Goal: Task Accomplishment & Management: Manage account settings

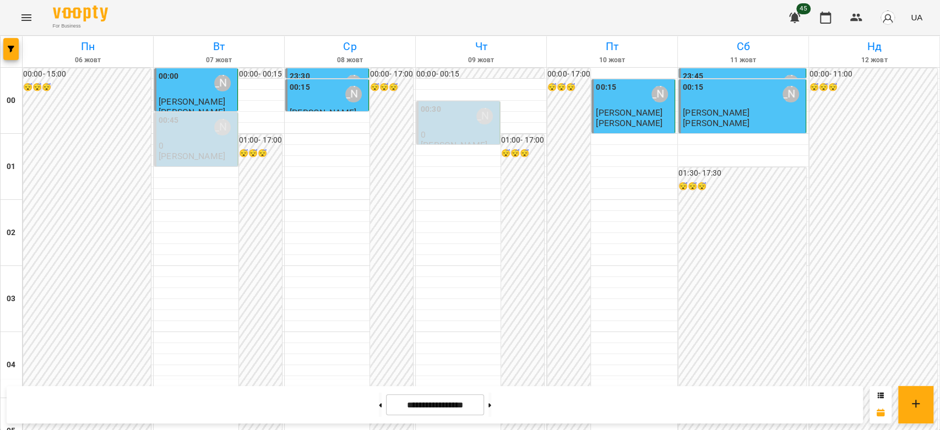
scroll to position [612, 0]
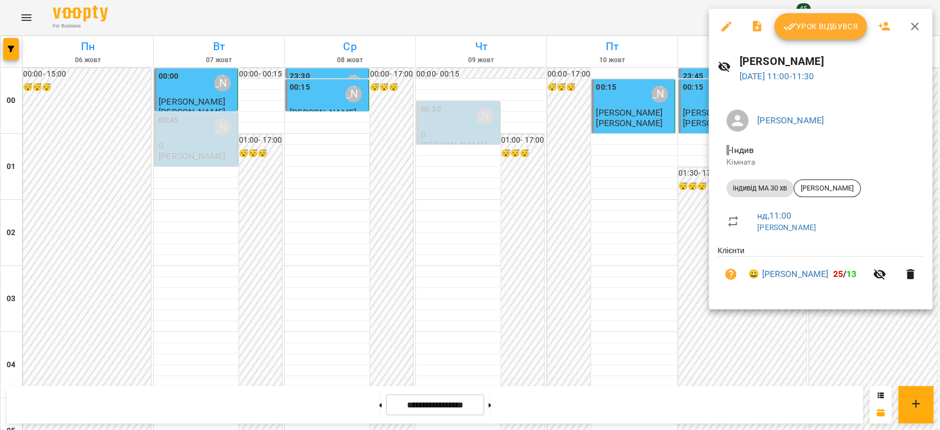
click at [105, 340] on div at bounding box center [470, 215] width 940 height 430
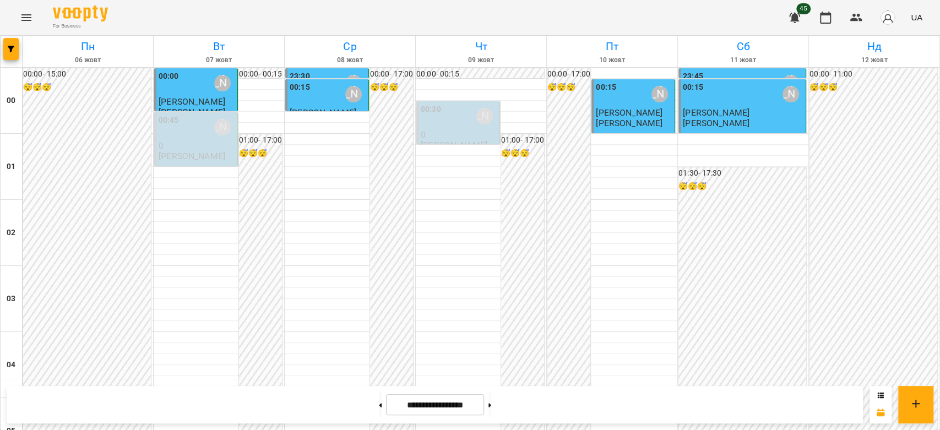
scroll to position [1028, 0]
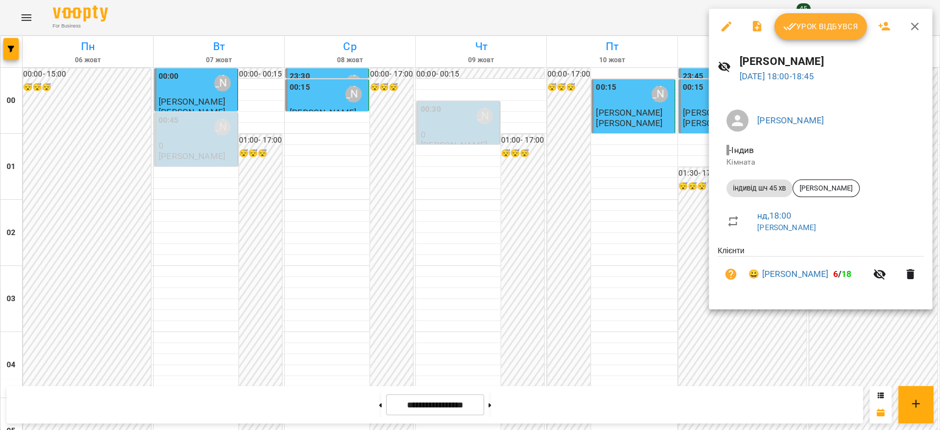
click at [612, 298] on div at bounding box center [470, 215] width 940 height 430
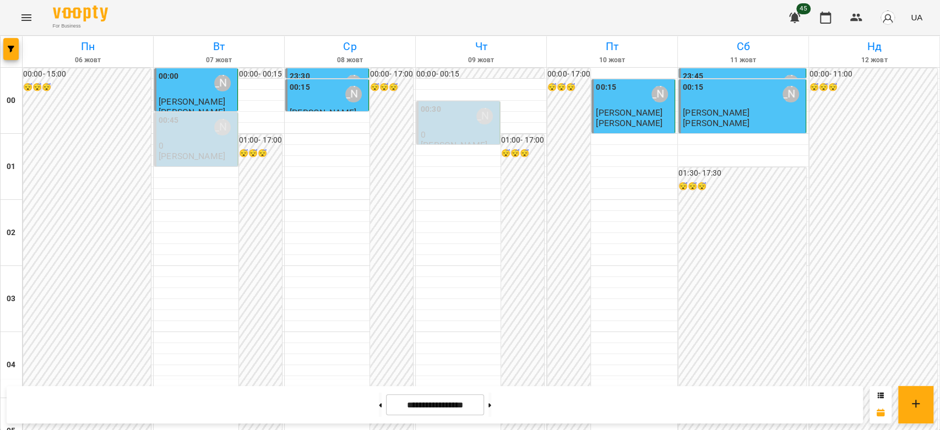
scroll to position [967, 0]
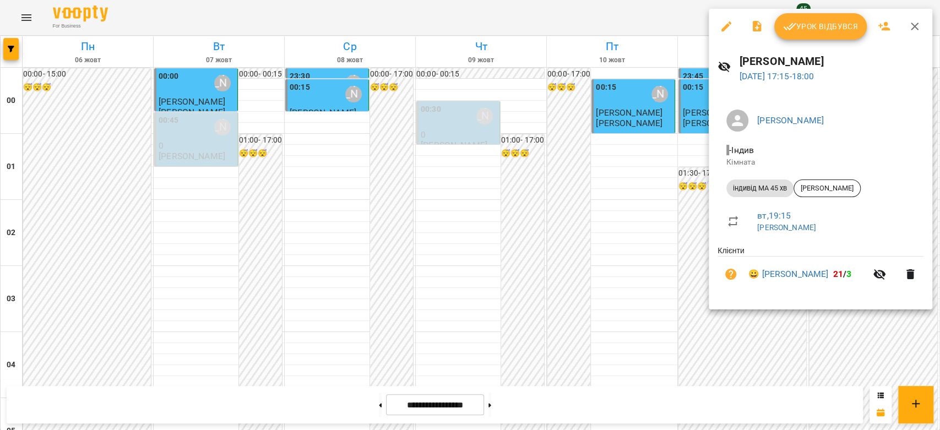
click at [703, 325] on div at bounding box center [470, 215] width 940 height 430
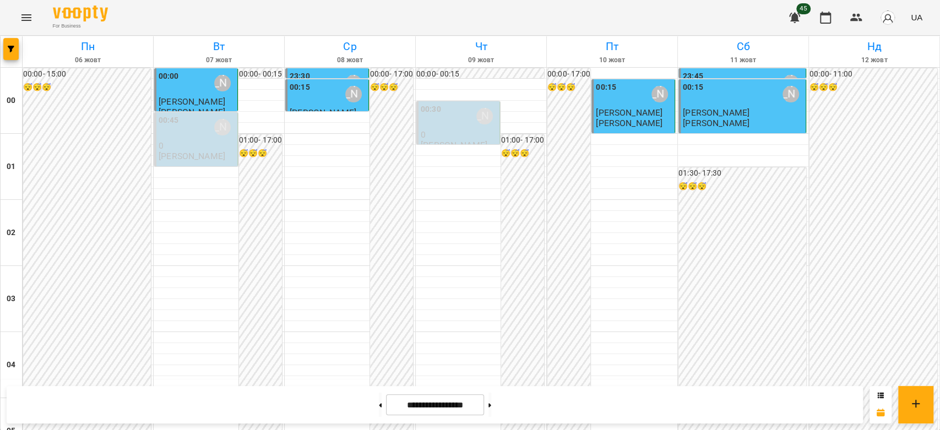
scroll to position [906, 0]
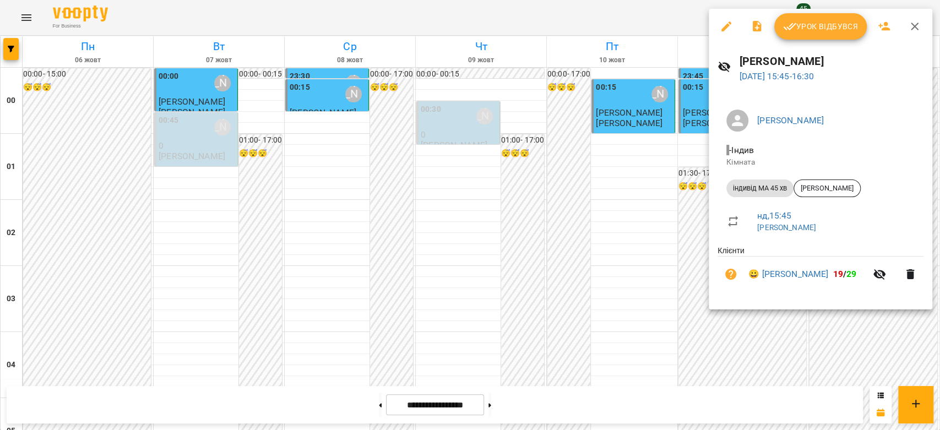
click at [658, 347] on div at bounding box center [470, 215] width 940 height 430
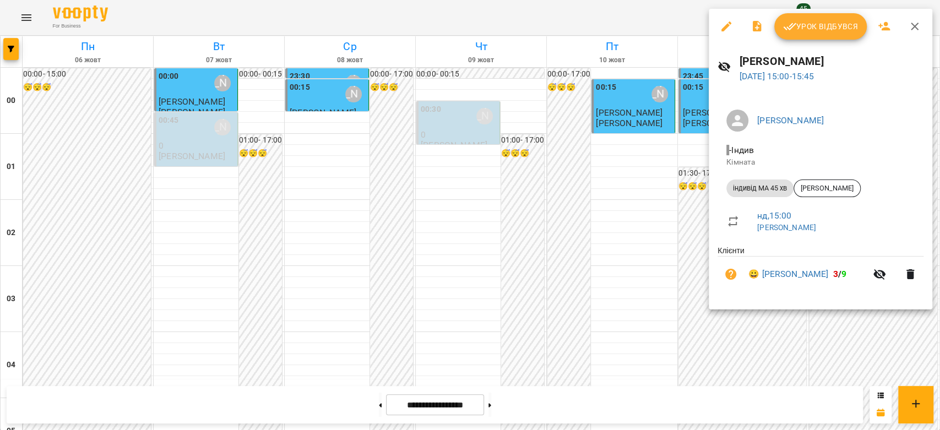
click at [716, 347] on div at bounding box center [470, 215] width 940 height 430
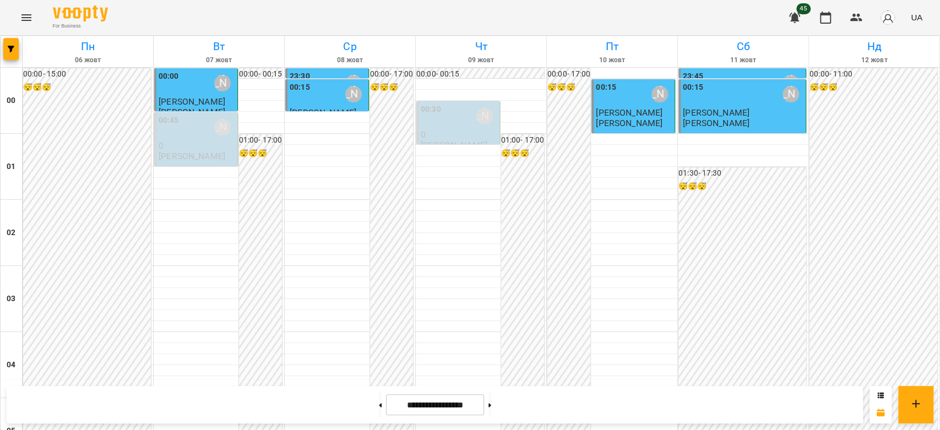
scroll to position [661, 0]
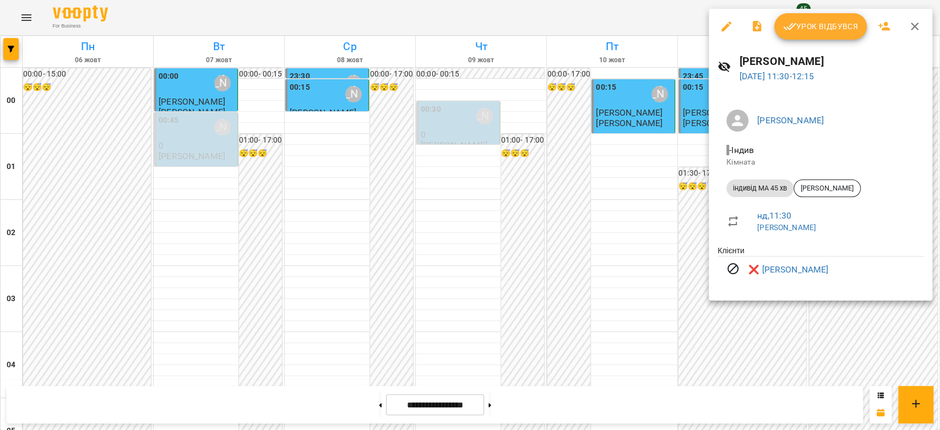
click at [798, 333] on div at bounding box center [470, 215] width 940 height 430
